Goal: Obtain resource: Obtain resource

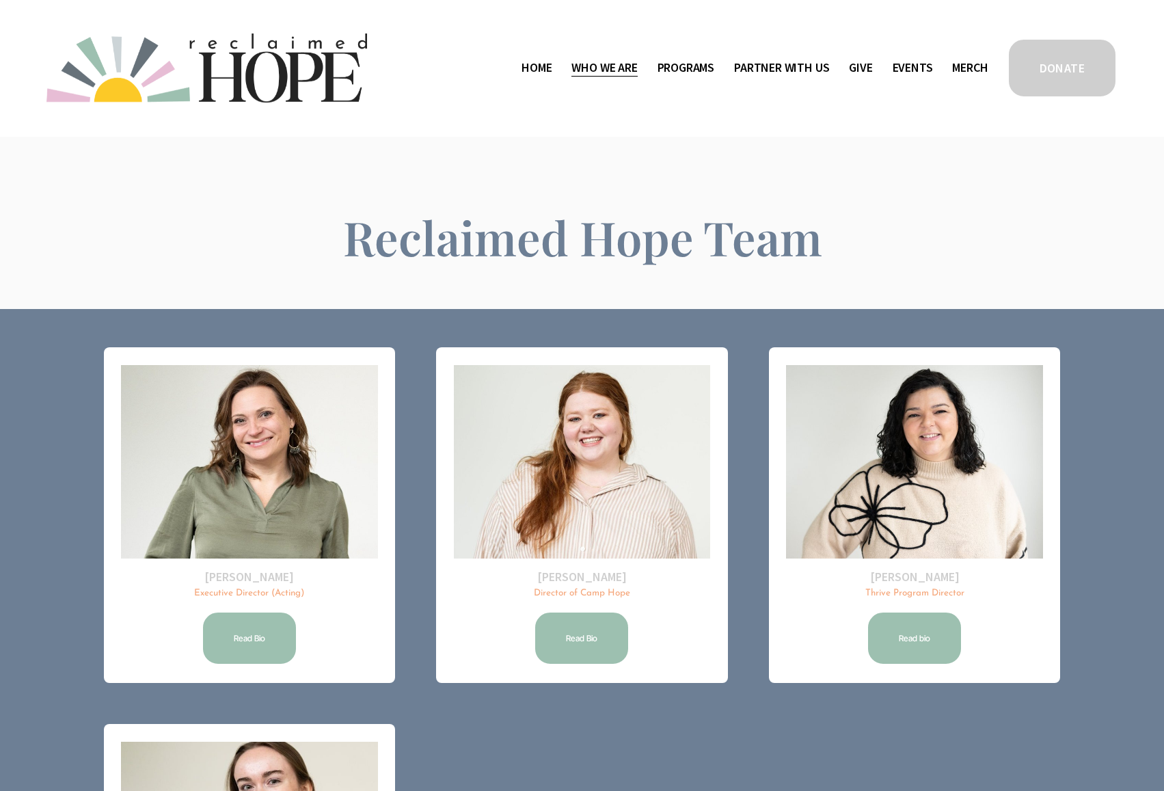
click at [0, 0] on span "Public Documents" at bounding box center [0, 0] width 0 height 0
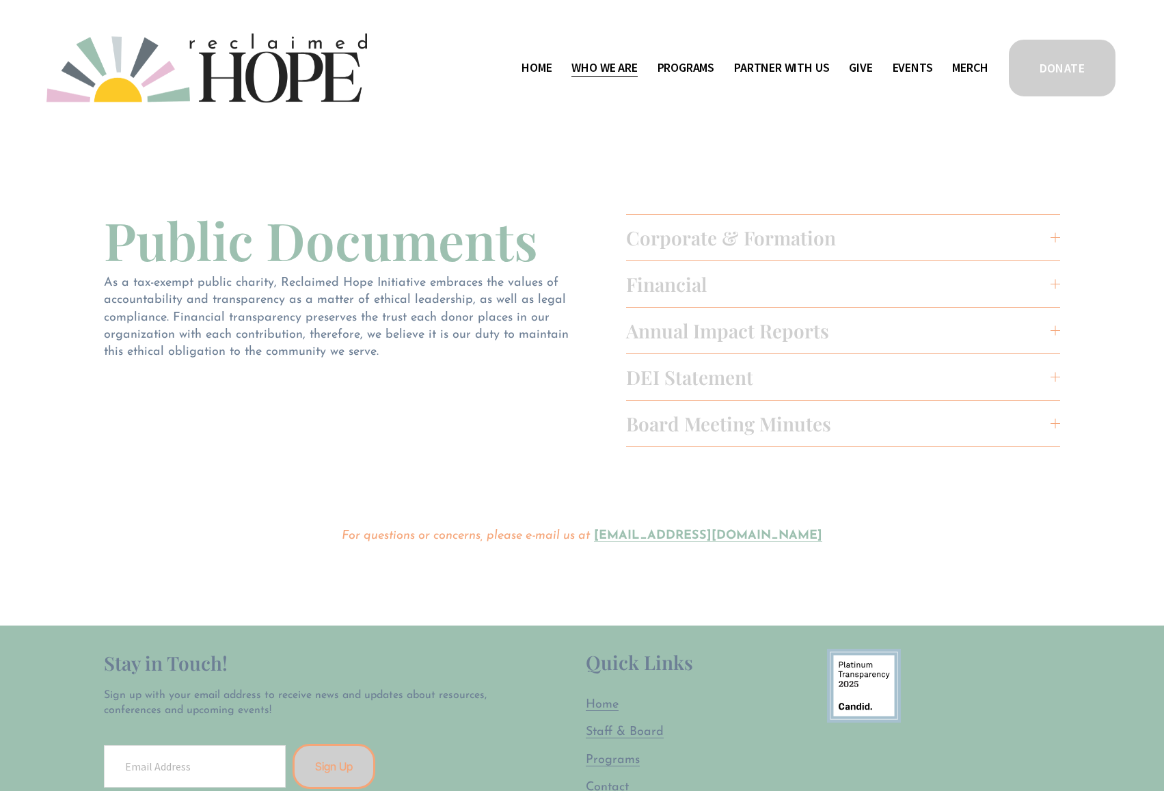
click at [705, 430] on span "Board Meeting Minutes" at bounding box center [838, 423] width 425 height 25
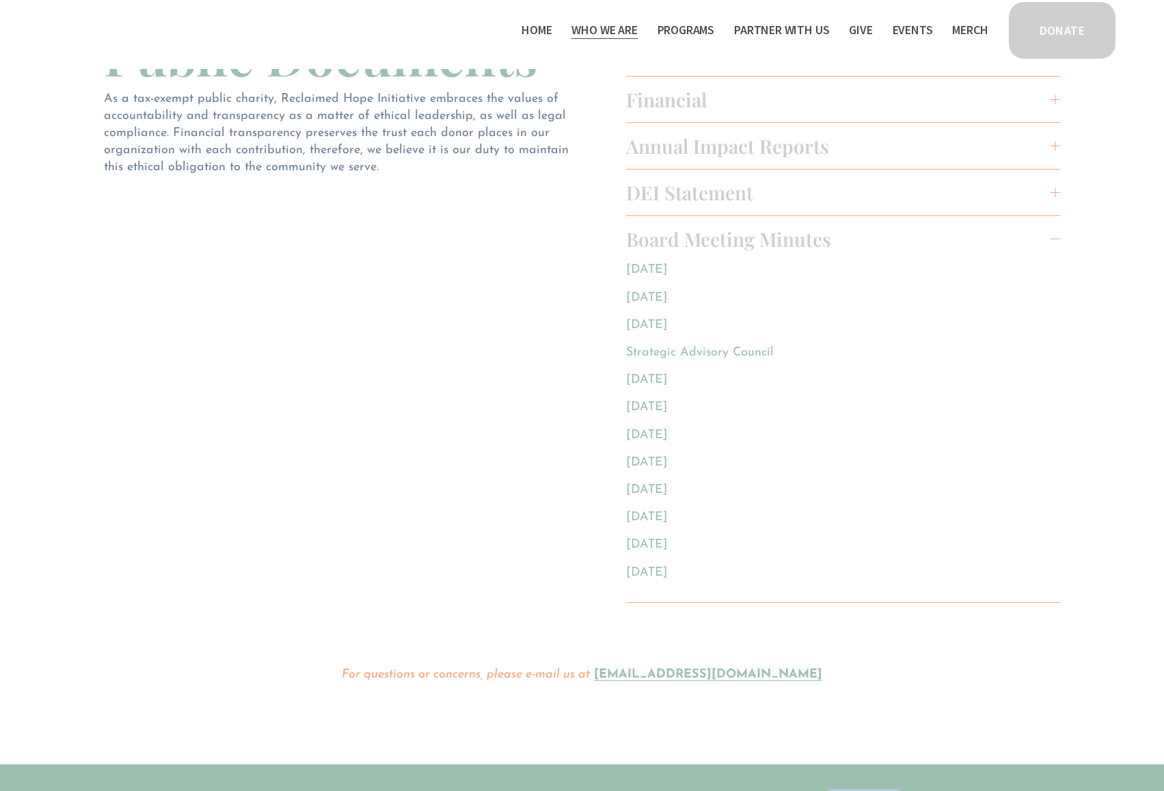
scroll to position [137, 0]
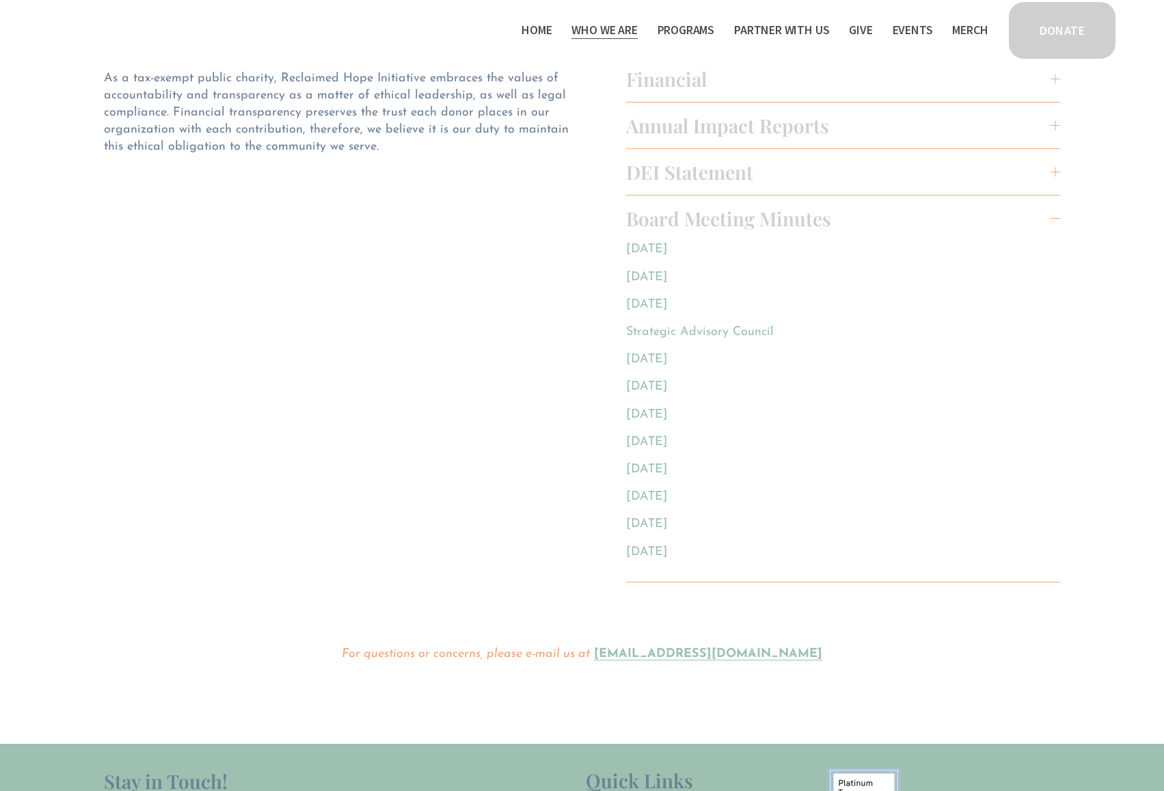
click at [640, 247] on link "May 2025" at bounding box center [647, 249] width 42 height 12
click at [723, 170] on span "DEI Statement" at bounding box center [838, 171] width 425 height 25
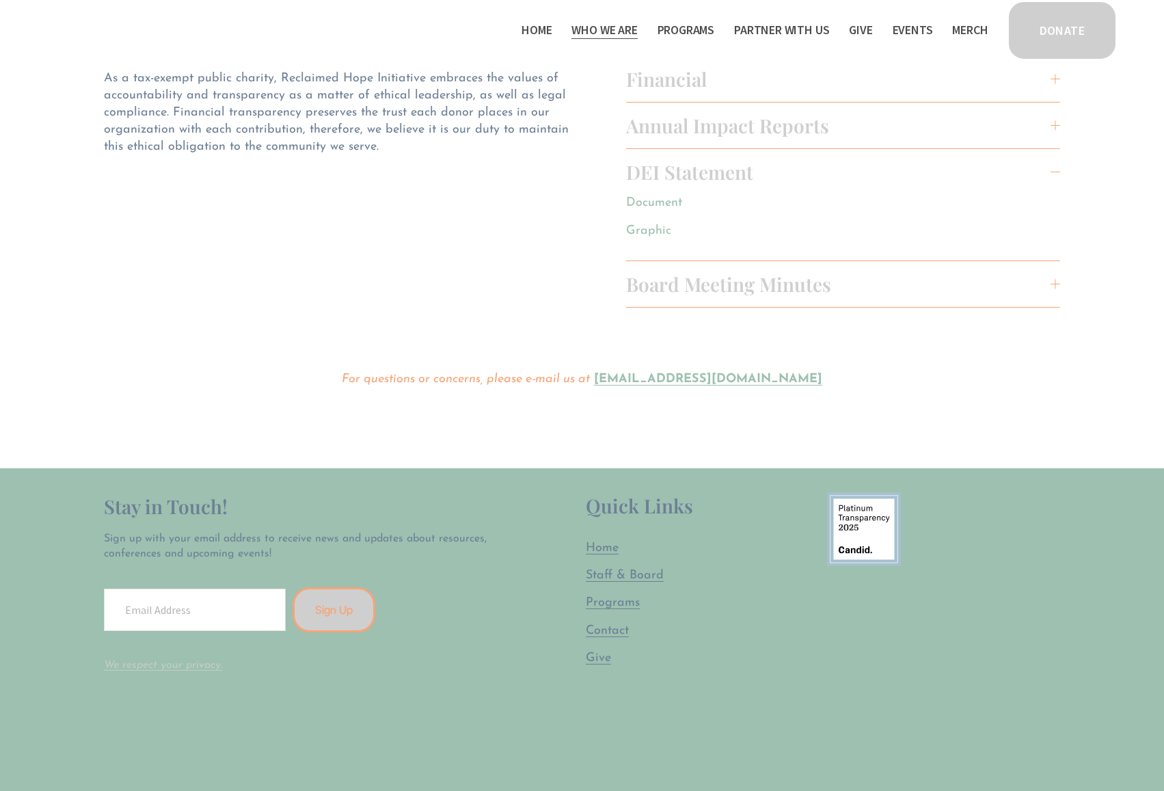
click at [753, 130] on span "Annual Impact Reports" at bounding box center [838, 125] width 425 height 25
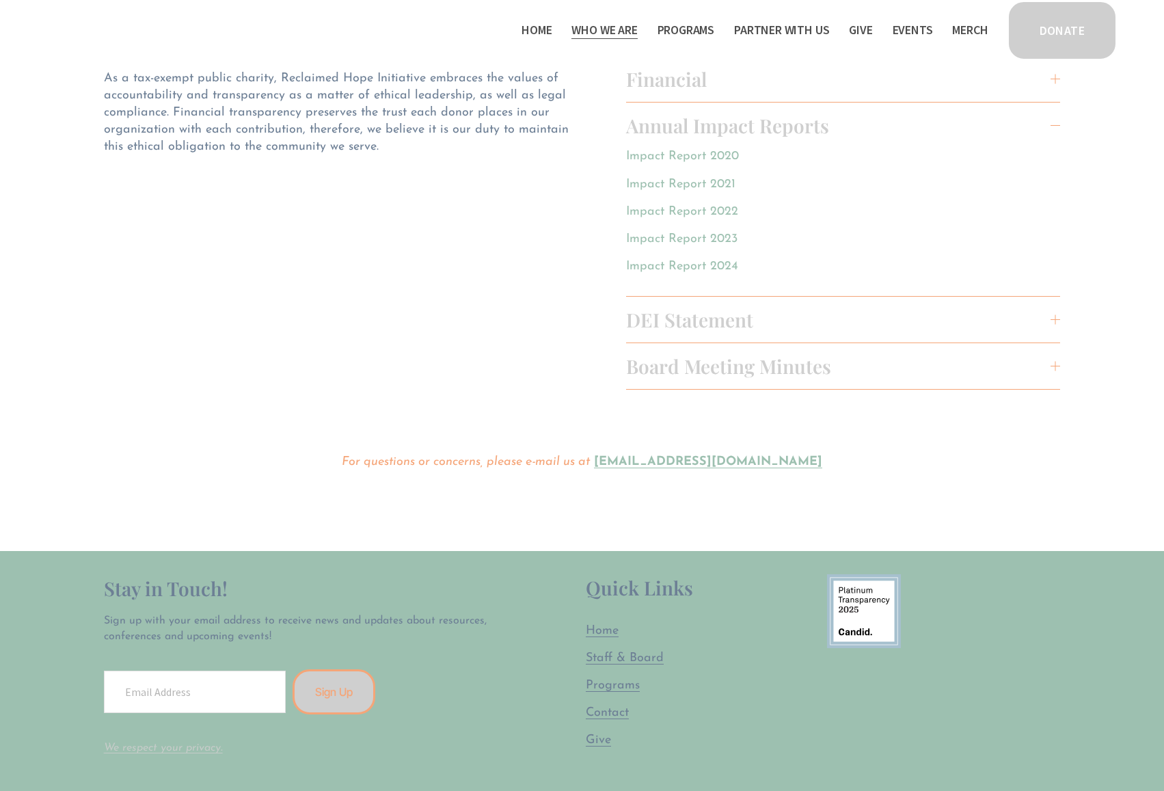
click at [716, 266] on link "Impact Report 2024" at bounding box center [682, 266] width 112 height 12
click at [693, 73] on span "Financial" at bounding box center [838, 78] width 425 height 25
click at [697, 218] on link "Form 990 - 2023" at bounding box center [672, 220] width 93 height 12
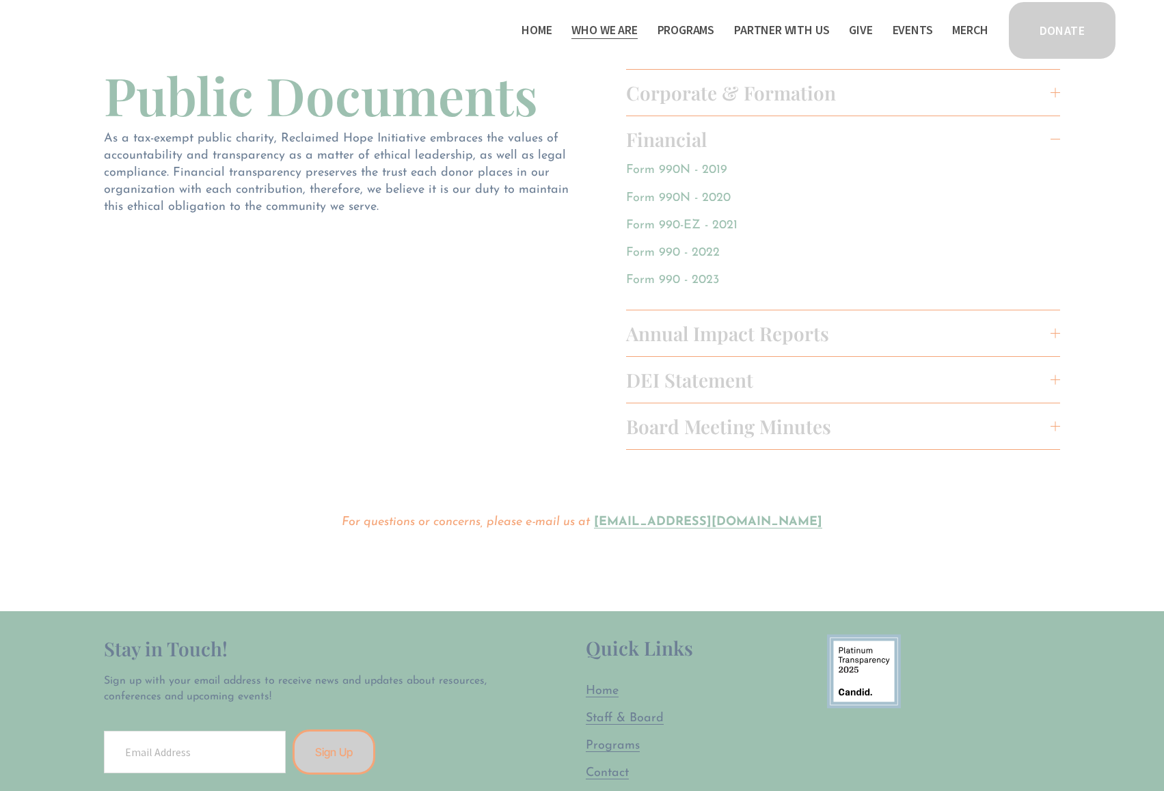
scroll to position [0, 0]
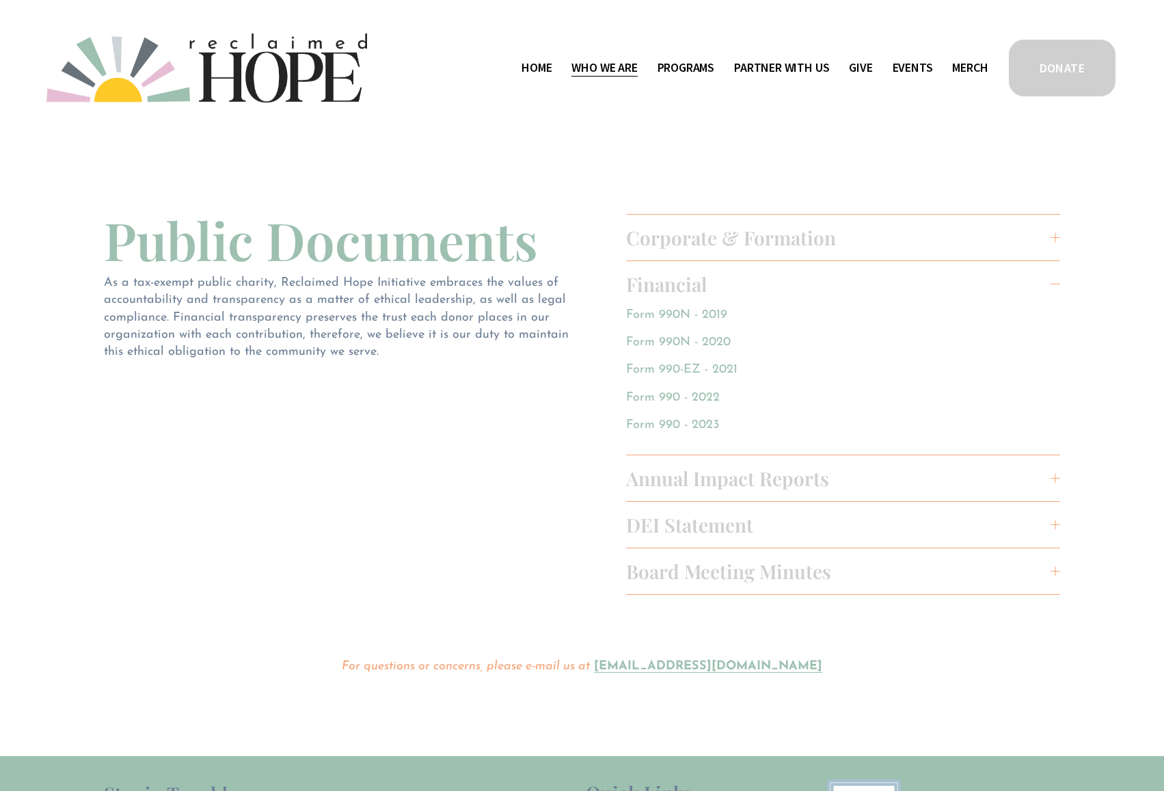
click at [906, 68] on link "Events" at bounding box center [913, 68] width 40 height 22
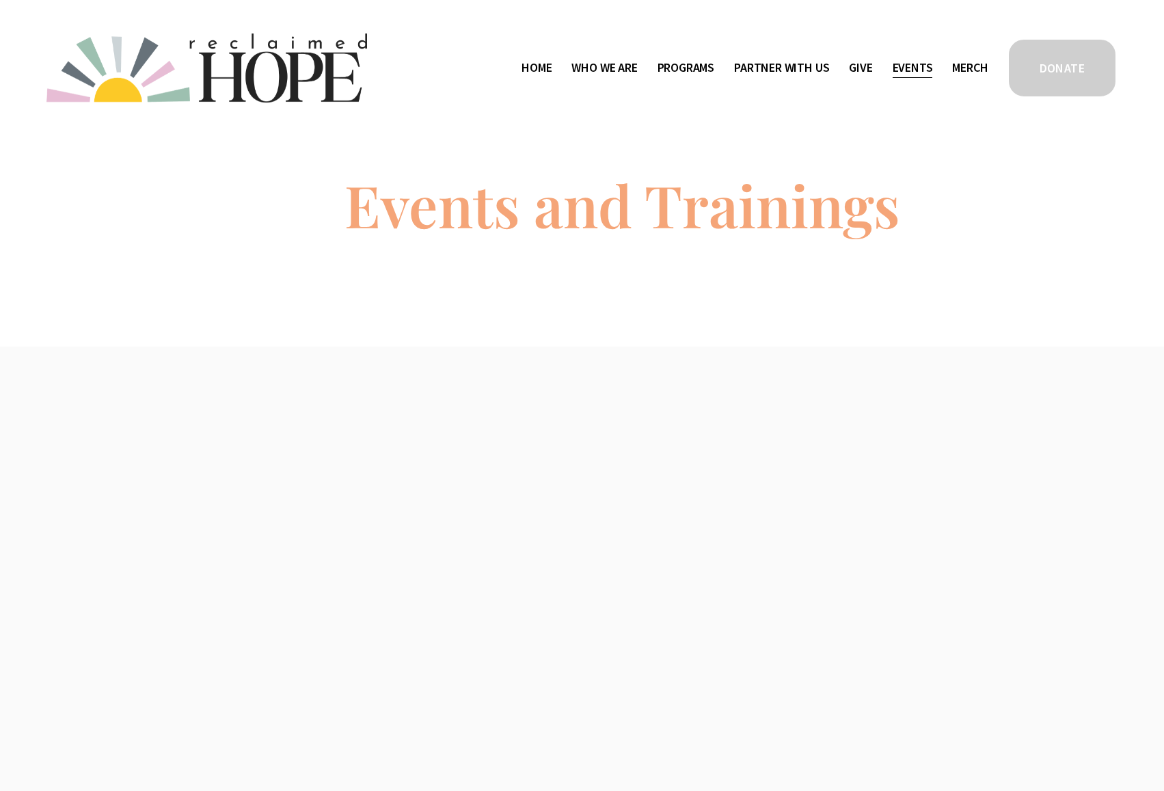
click at [0, 0] on span "Work With Us" at bounding box center [0, 0] width 0 height 0
